Goal: Find specific page/section: Find specific page/section

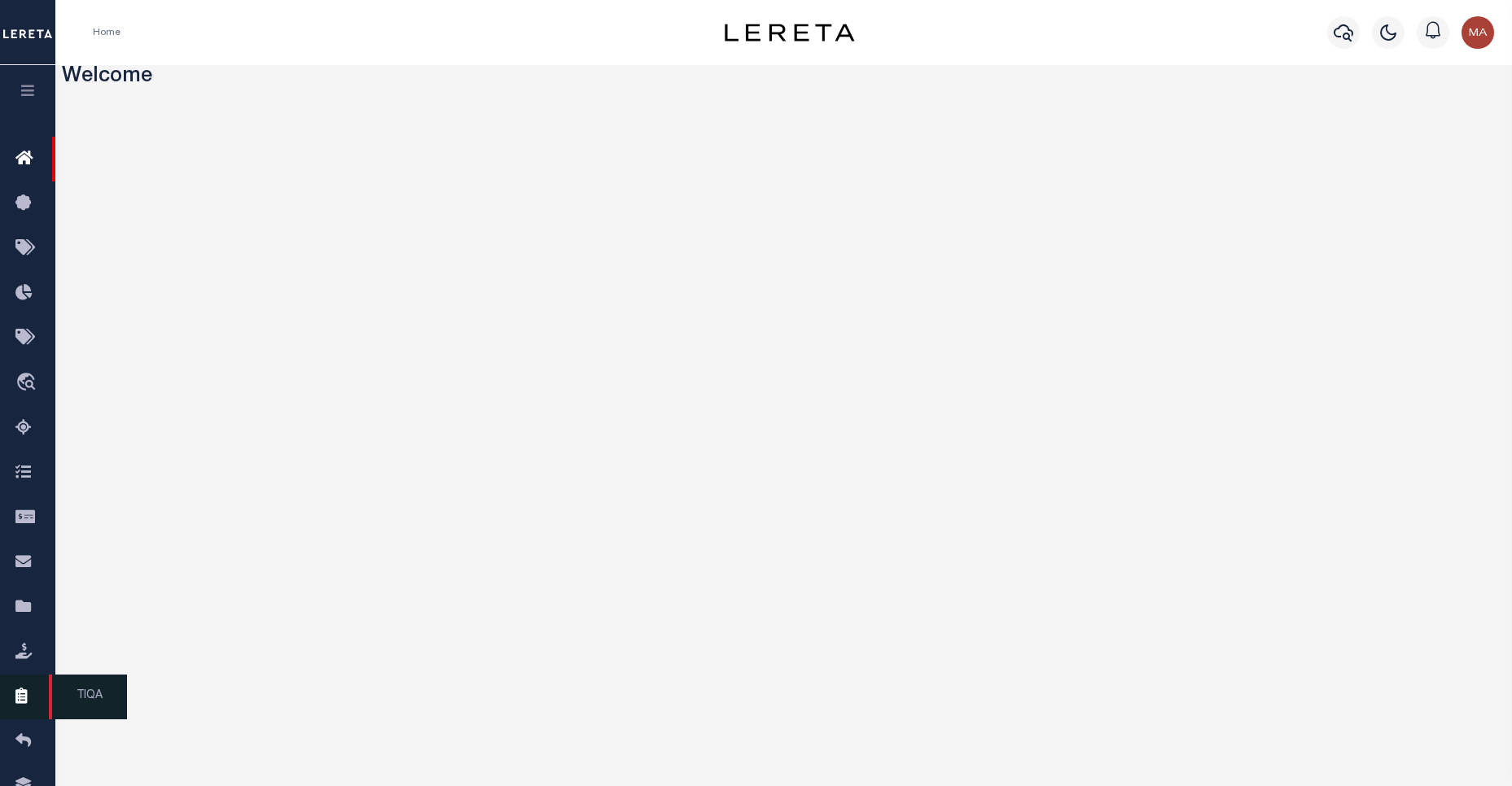
click at [39, 708] on icon at bounding box center [28, 697] width 26 height 21
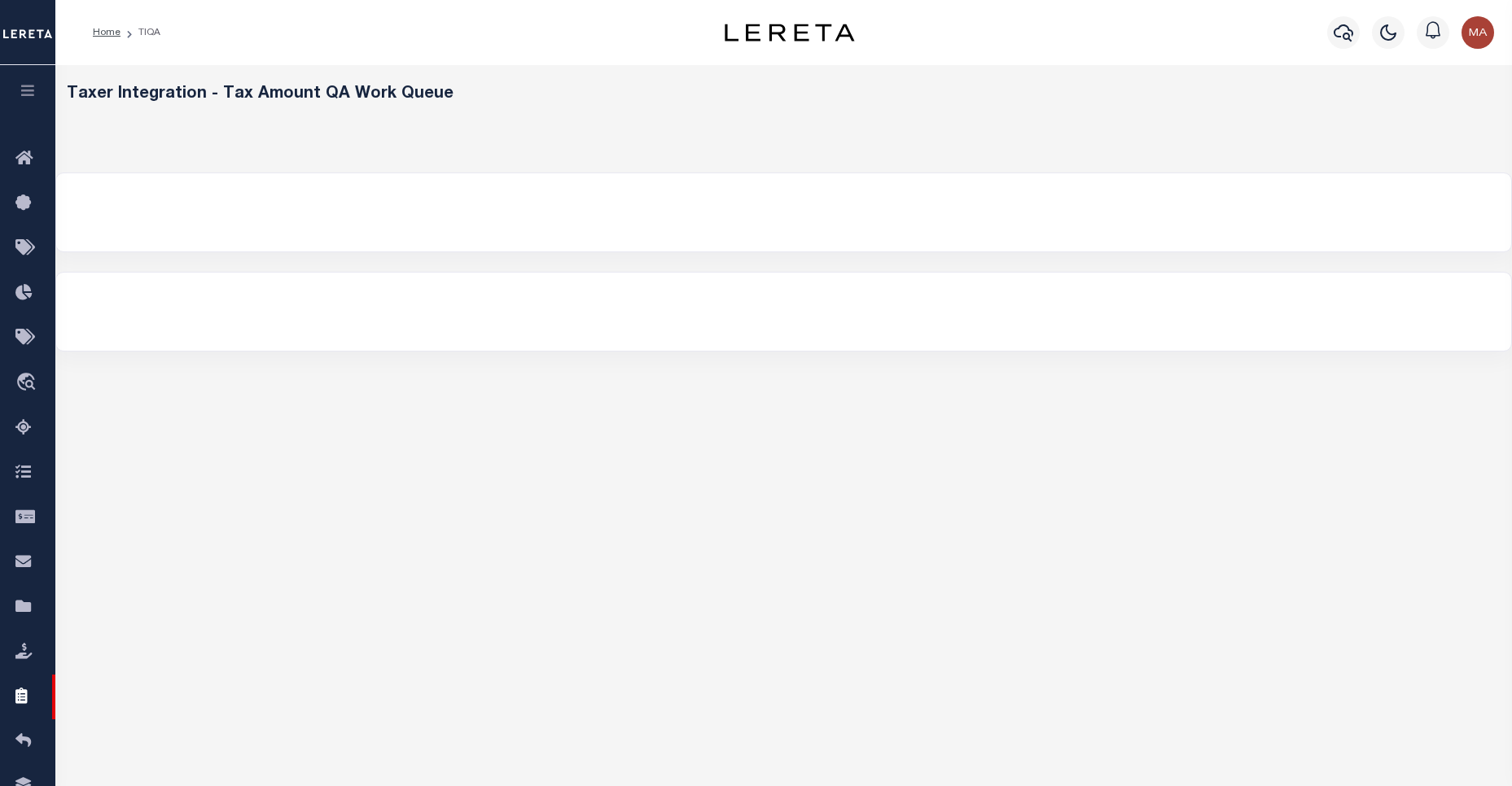
select select
select select "200"
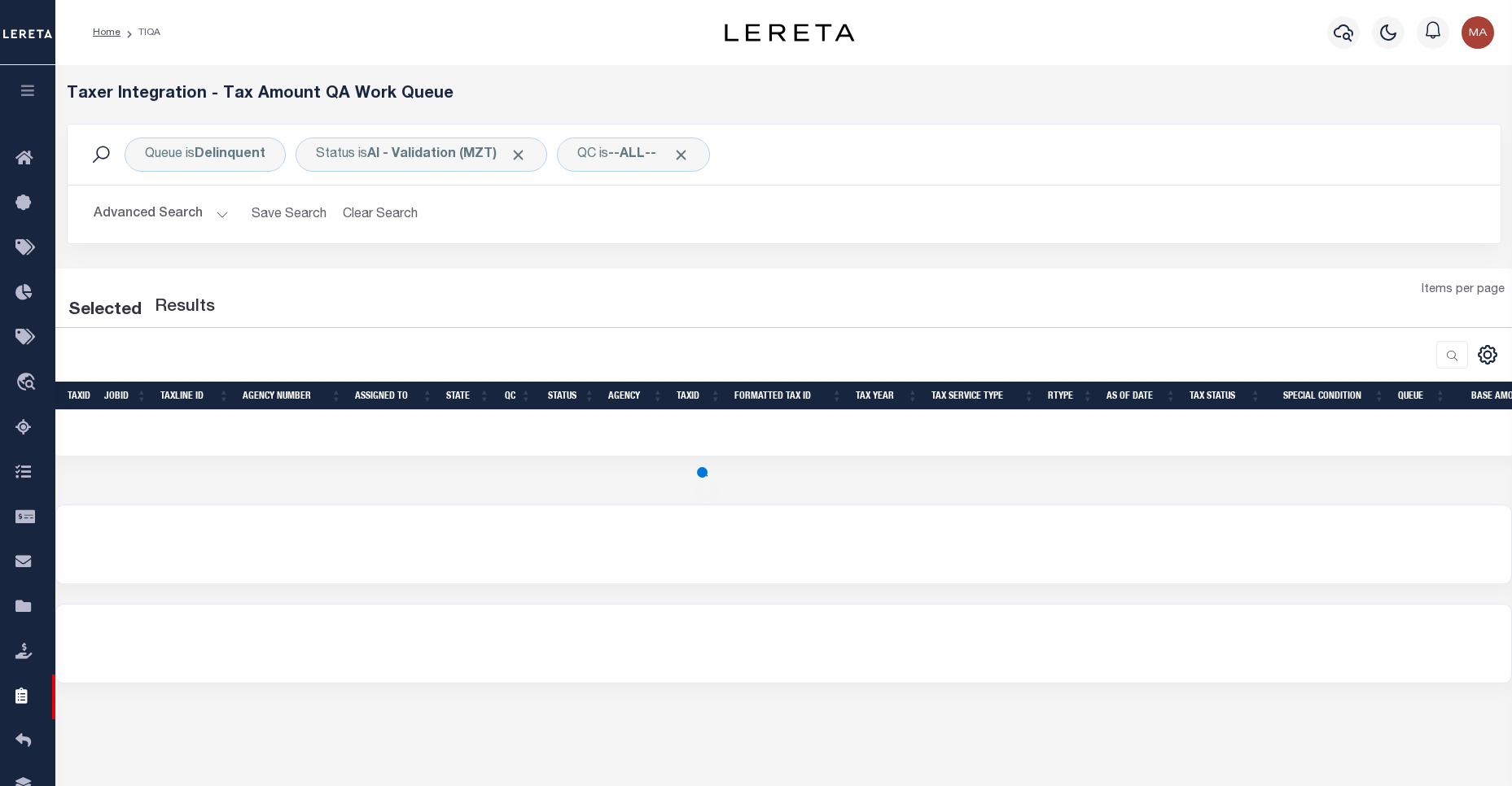
select select "200"
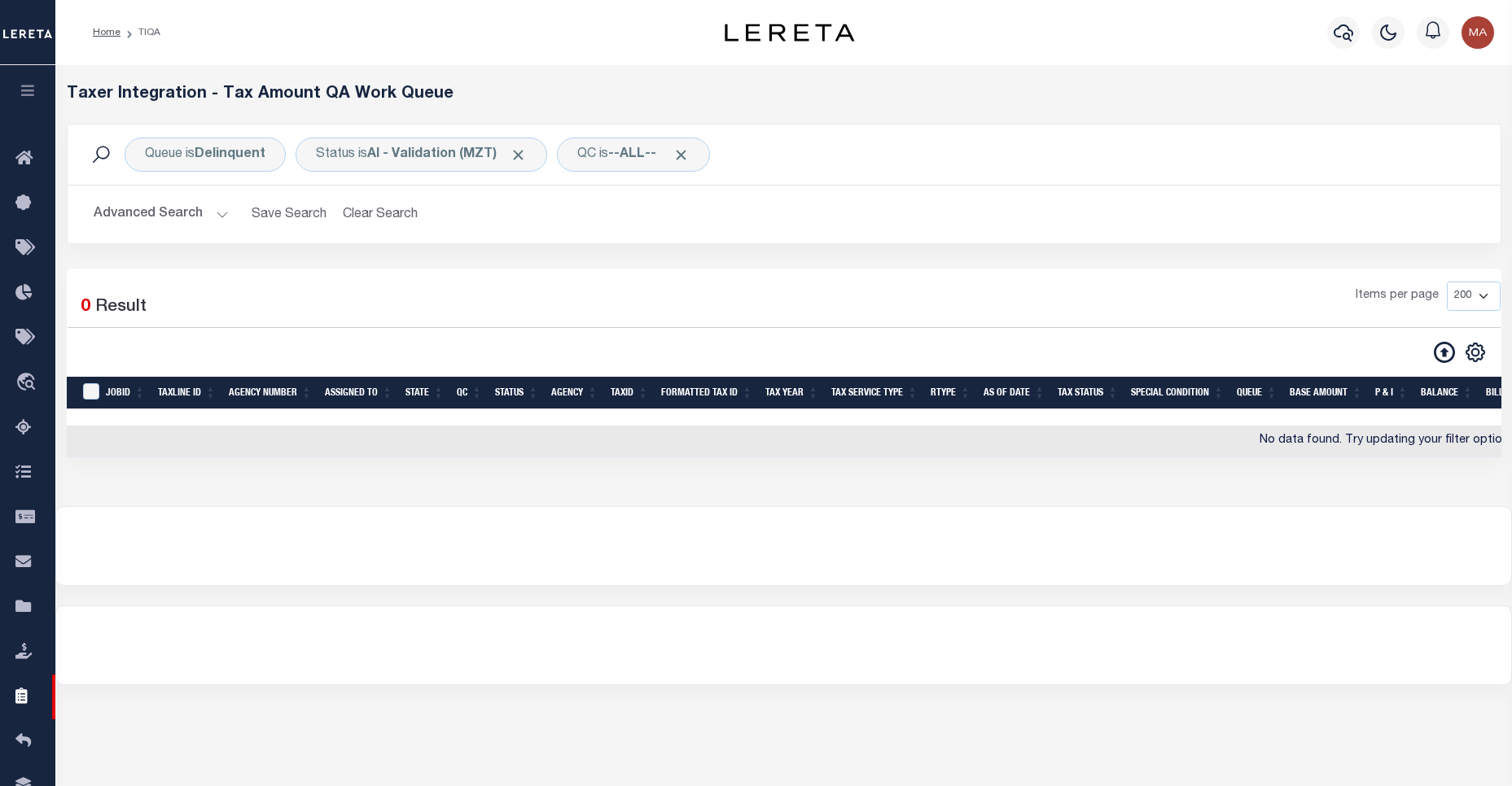
click at [172, 210] on button "Advanced Search" at bounding box center [161, 214] width 135 height 32
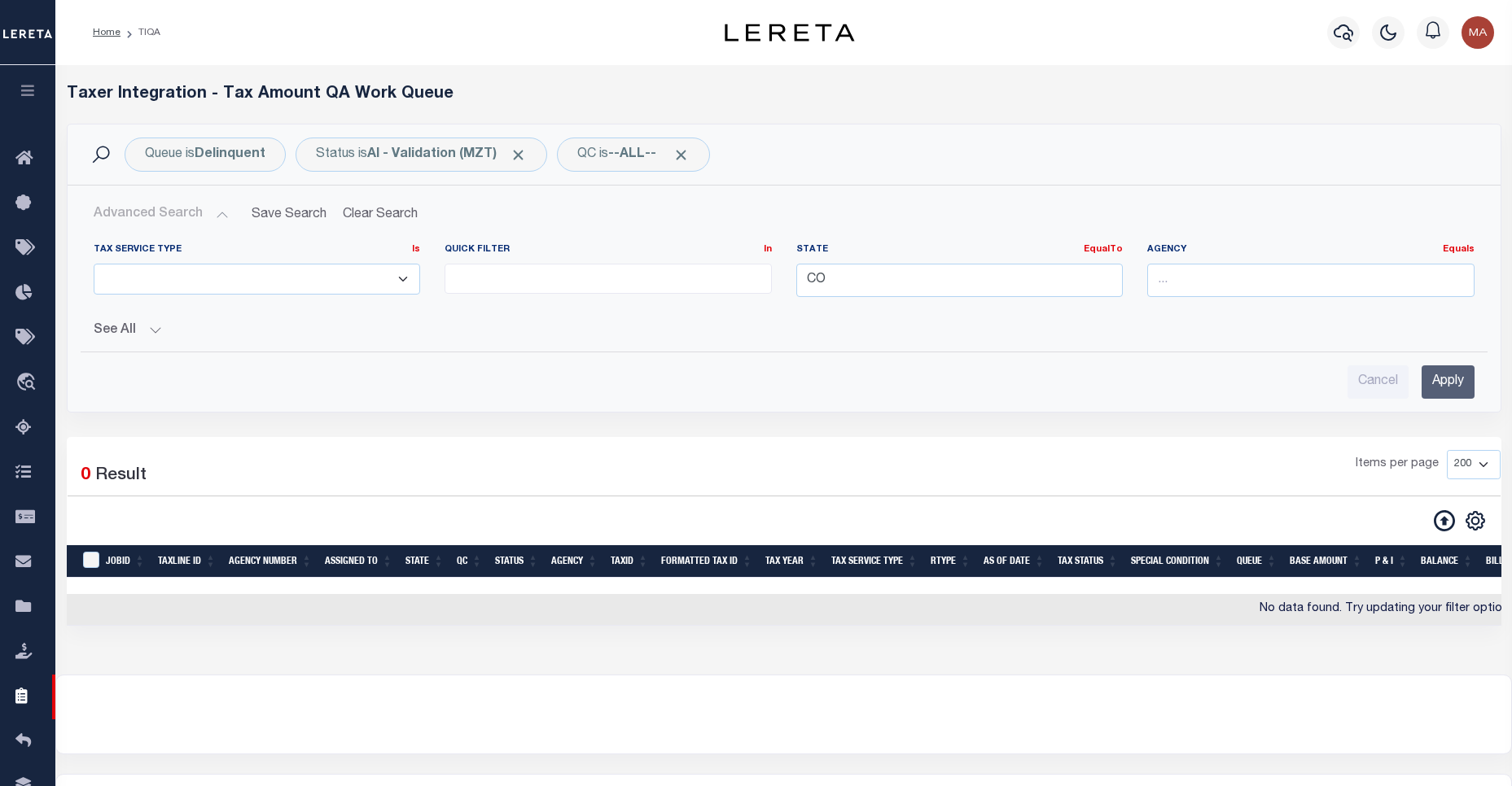
click at [172, 211] on button "Advanced Search" at bounding box center [161, 214] width 135 height 32
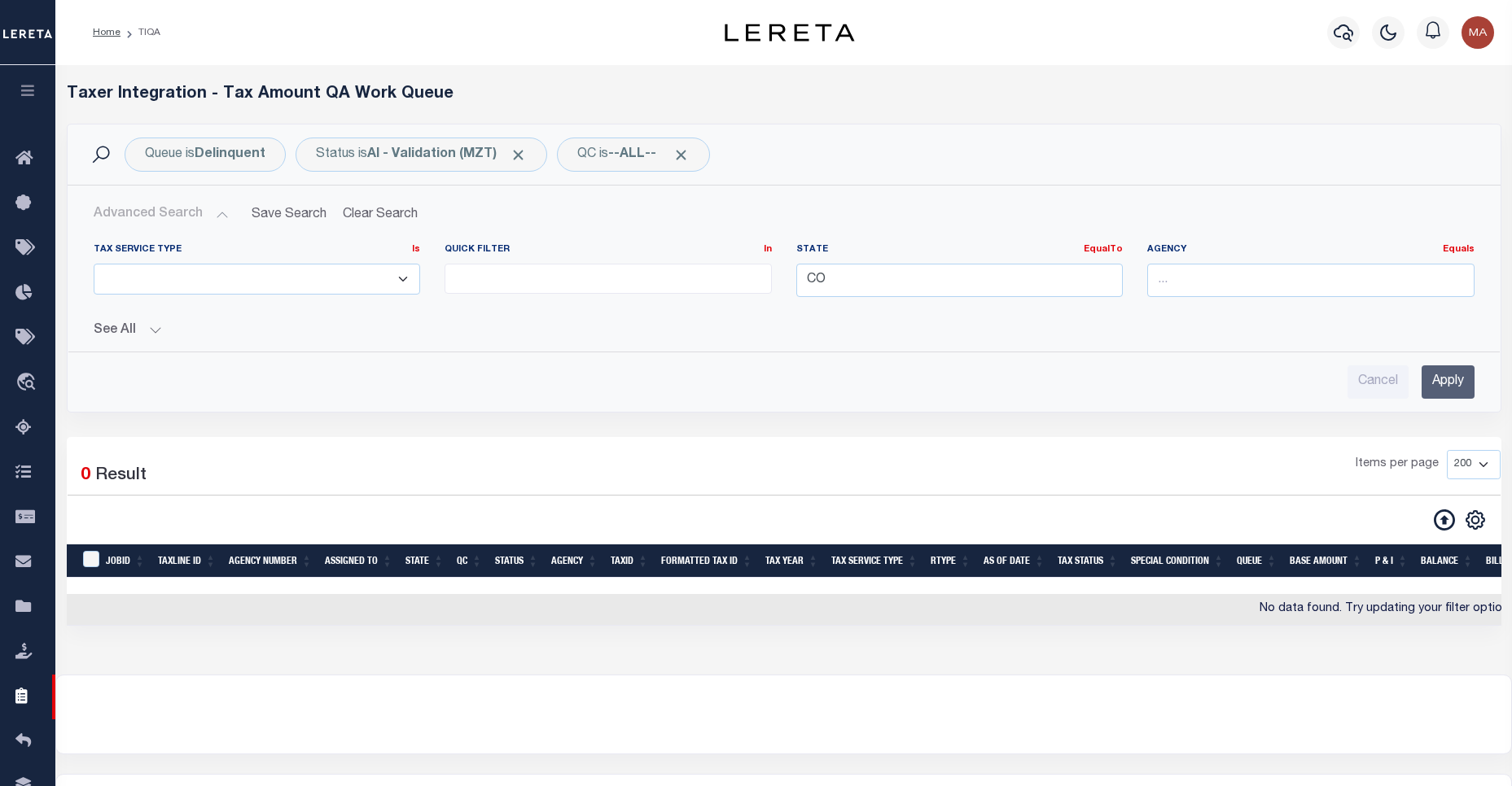
click at [1433, 382] on input "Apply" at bounding box center [1447, 381] width 53 height 34
